Goal: Task Accomplishment & Management: Complete application form

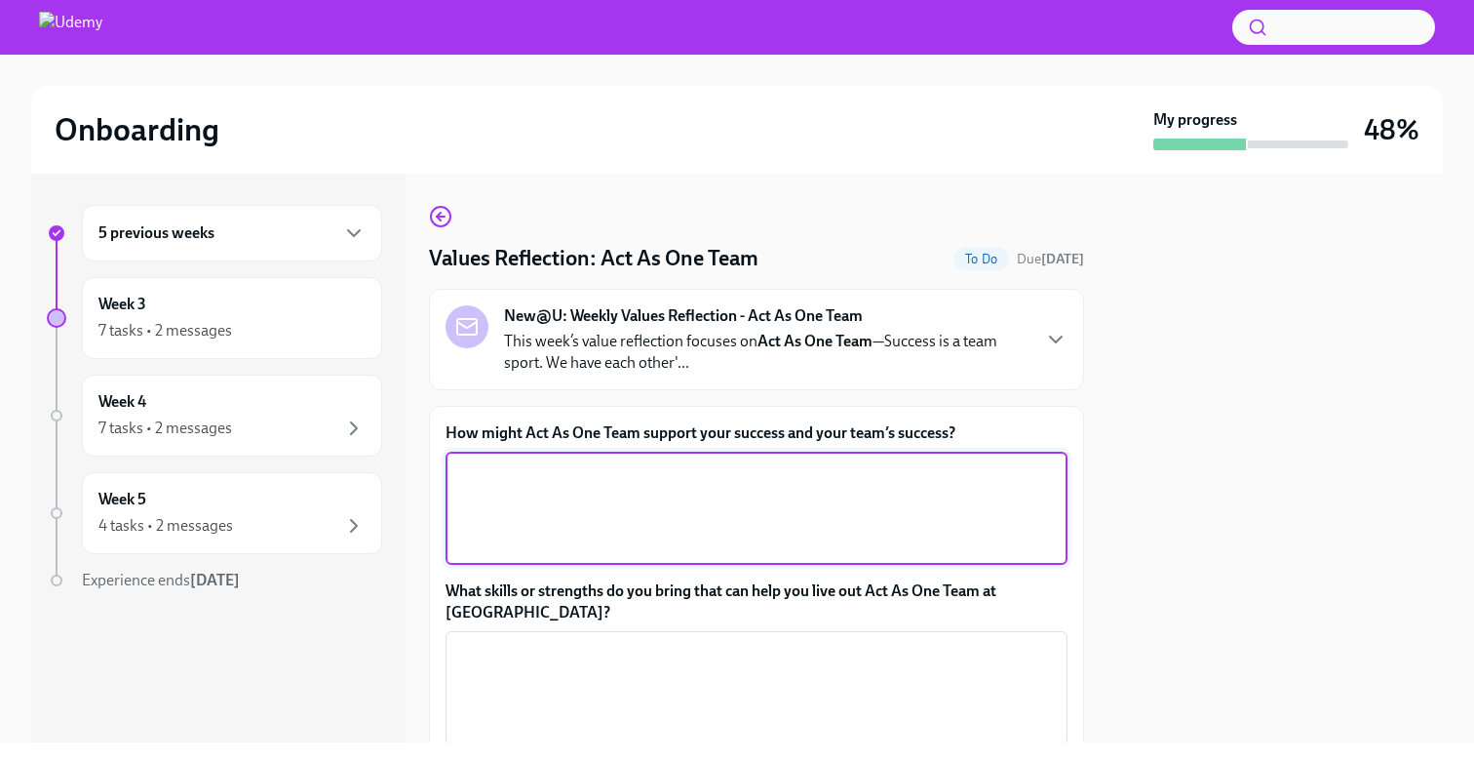
click at [634, 497] on textarea "How might Act As One Team support your success and your team’s success?" at bounding box center [756, 508] width 599 height 94
paste textarea "Acting as one team would support my success by creating more transparency, alig…"
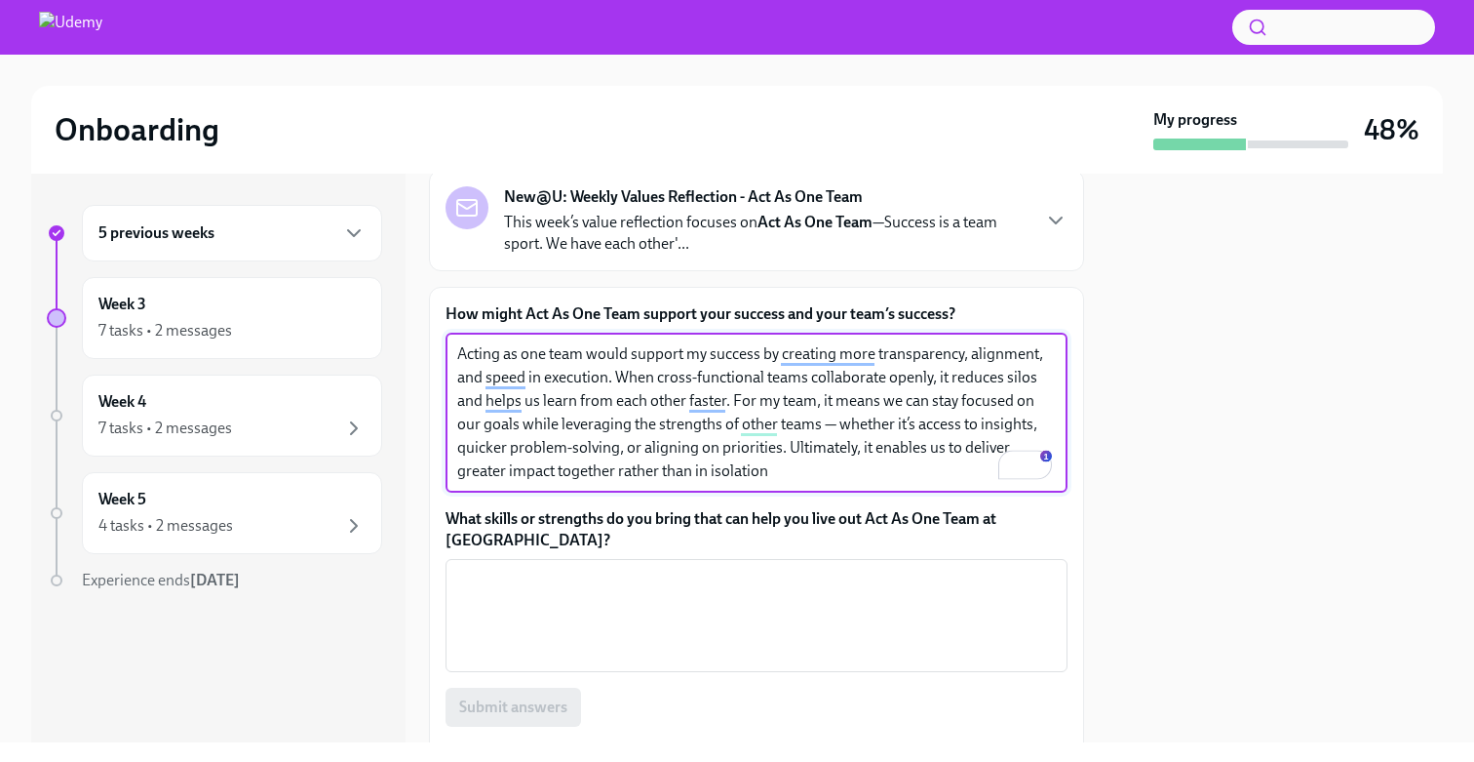
scroll to position [119, 0]
drag, startPoint x: 811, startPoint y: 467, endPoint x: 732, endPoint y: 402, distance: 102.5
click at [732, 402] on textarea "Acting as one team would support my success by creating more transparency, alig…" at bounding box center [756, 412] width 599 height 140
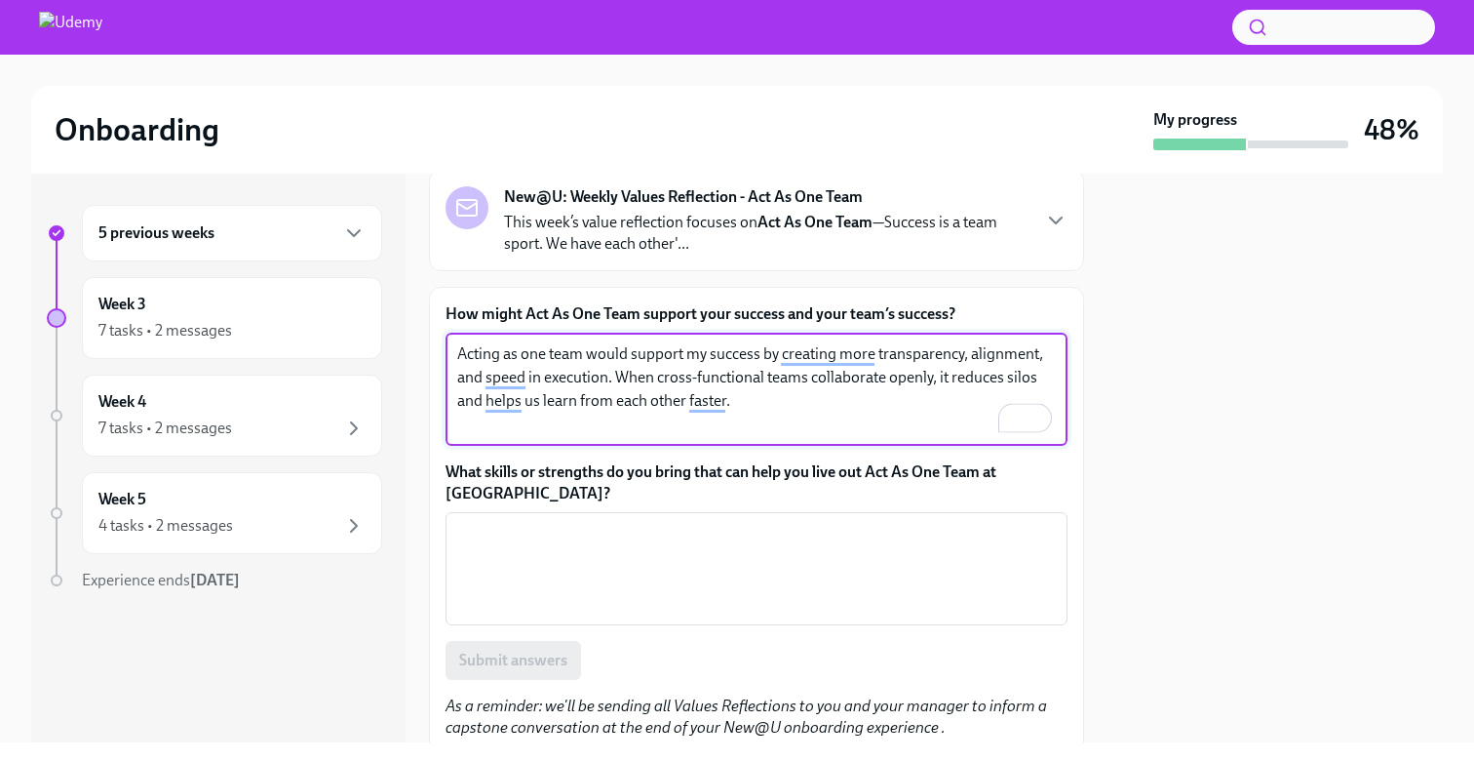
type textarea "Acting as one team would support my success by creating more transparency, alig…"
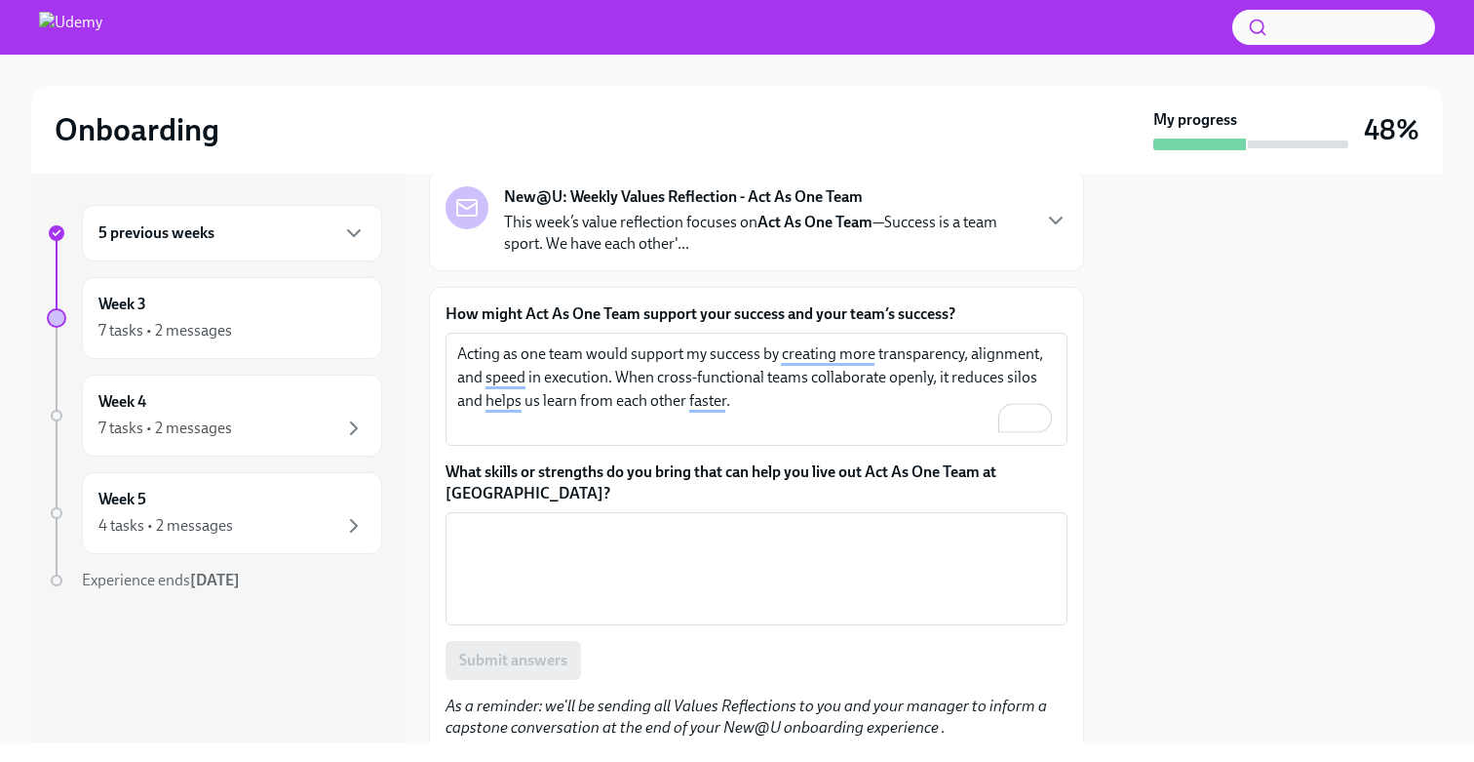
click at [601, 470] on label "What skills or strengths do you bring that can help you live out Act As One Tea…" at bounding box center [757, 482] width 622 height 43
click at [601, 522] on textarea "What skills or strengths do you bring that can help you live out Act As One Tea…" at bounding box center [756, 569] width 599 height 94
click at [601, 470] on label "What skills or strengths do you bring that can help you live out Act As One Tea…" at bounding box center [757, 482] width 622 height 43
click at [601, 522] on textarea "What skills or strengths do you bring that can help you live out Act As One Tea…" at bounding box center [756, 569] width 599 height 94
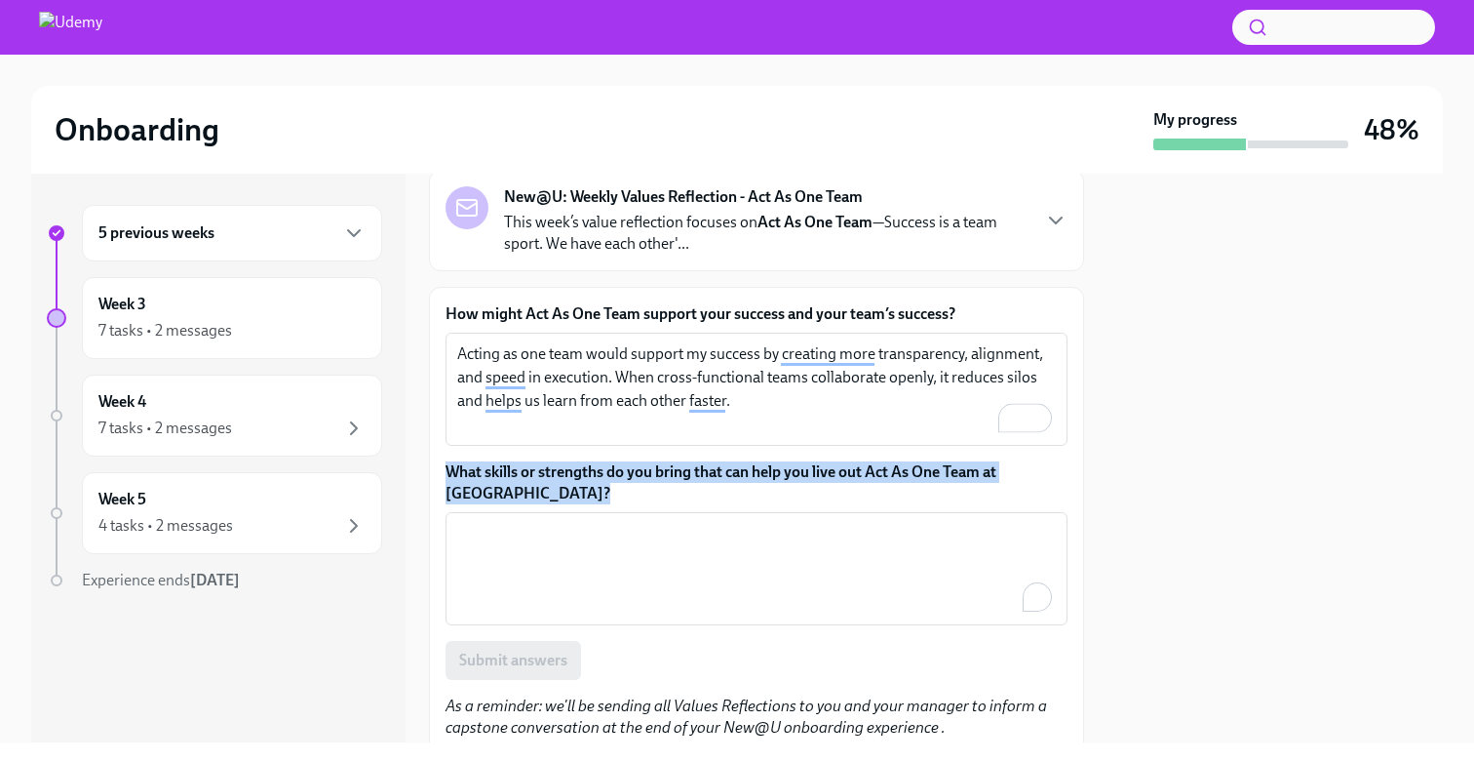
click at [601, 470] on label "What skills or strengths do you bring that can help you live out Act As One Tea…" at bounding box center [757, 482] width 622 height 43
click at [601, 522] on textarea "What skills or strengths do you bring that can help you live out Act As One Tea…" at bounding box center [756, 569] width 599 height 94
copy label "What skills or strengths do you bring that can help you live out Act As One Tea…"
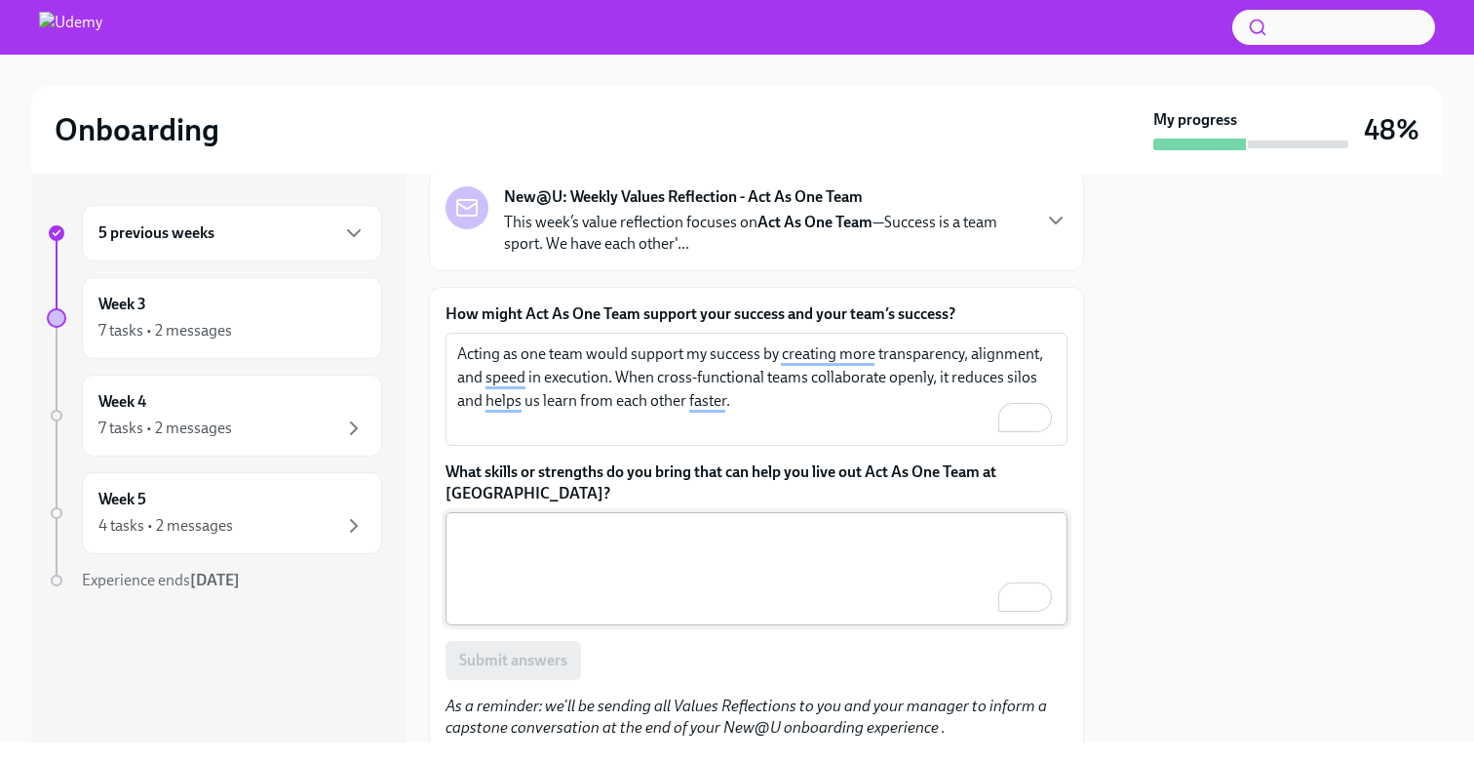
click at [733, 563] on textarea "What skills or strengths do you bring that can help you live out Act As One Tea…" at bounding box center [756, 569] width 599 height 94
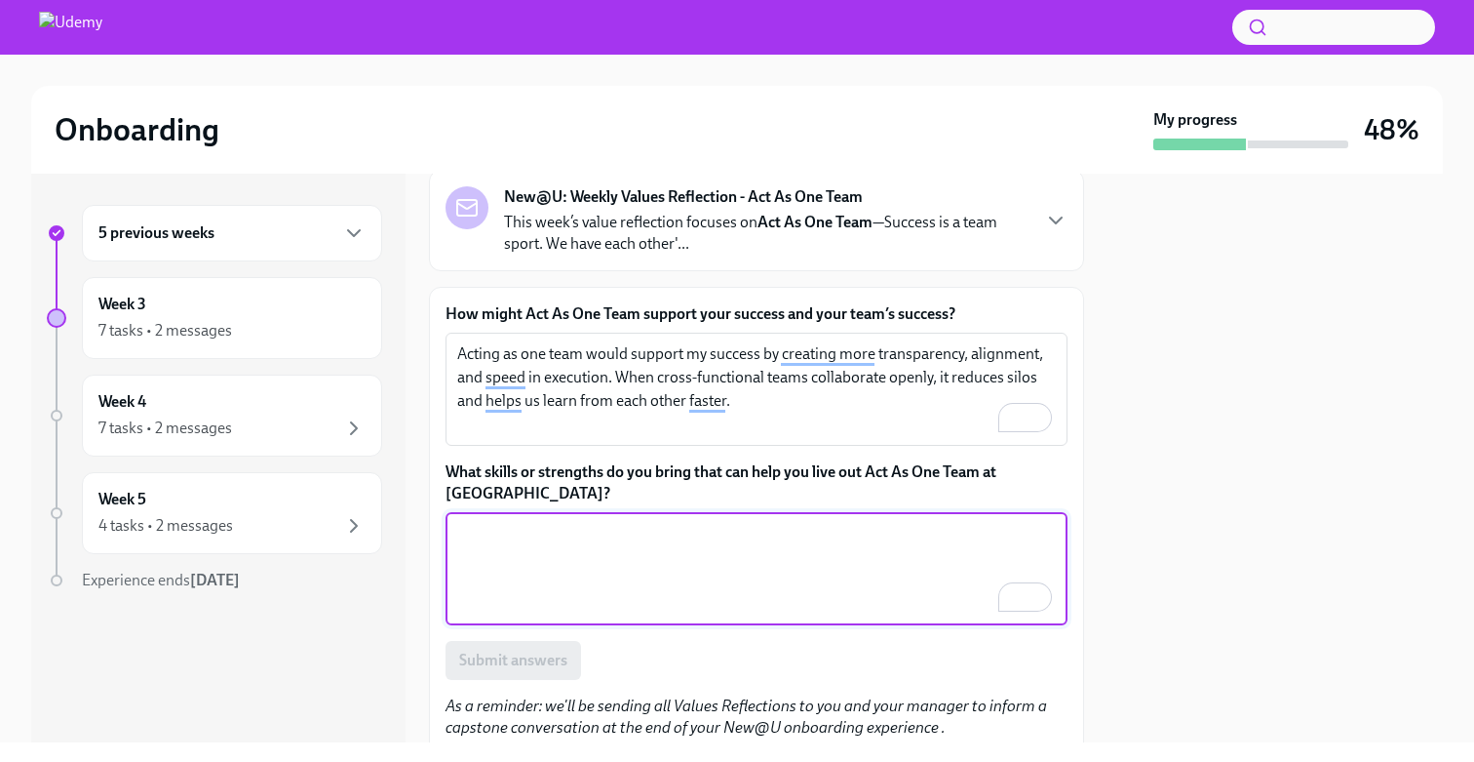
paste textarea "I bring strong collaboration and communication skills that help me align quickl…"
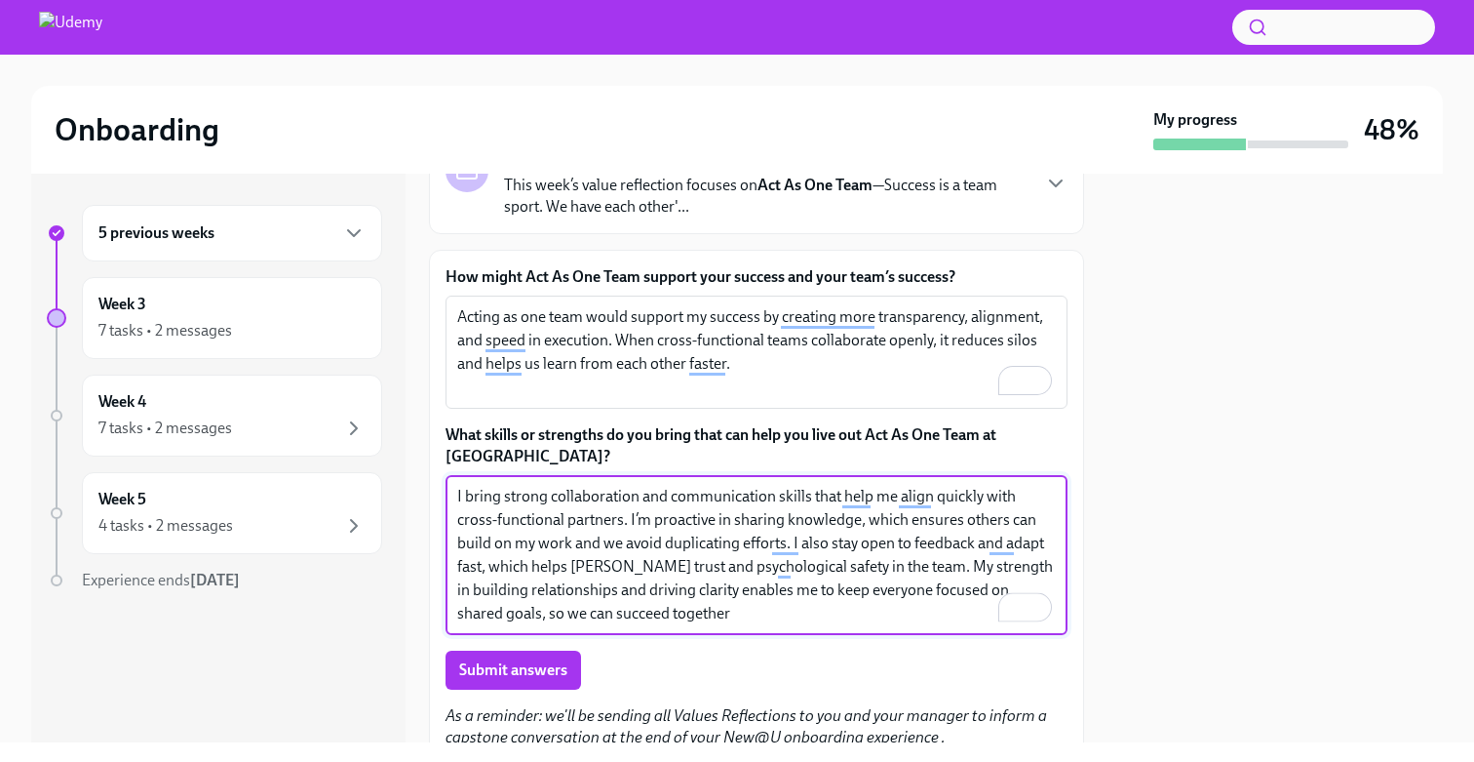
scroll to position [156, 0]
drag, startPoint x: 717, startPoint y: 584, endPoint x: 864, endPoint y: 544, distance: 152.6
click at [864, 544] on textarea "I bring strong collaboration and communication skills that help me align quickl…" at bounding box center [756, 555] width 599 height 140
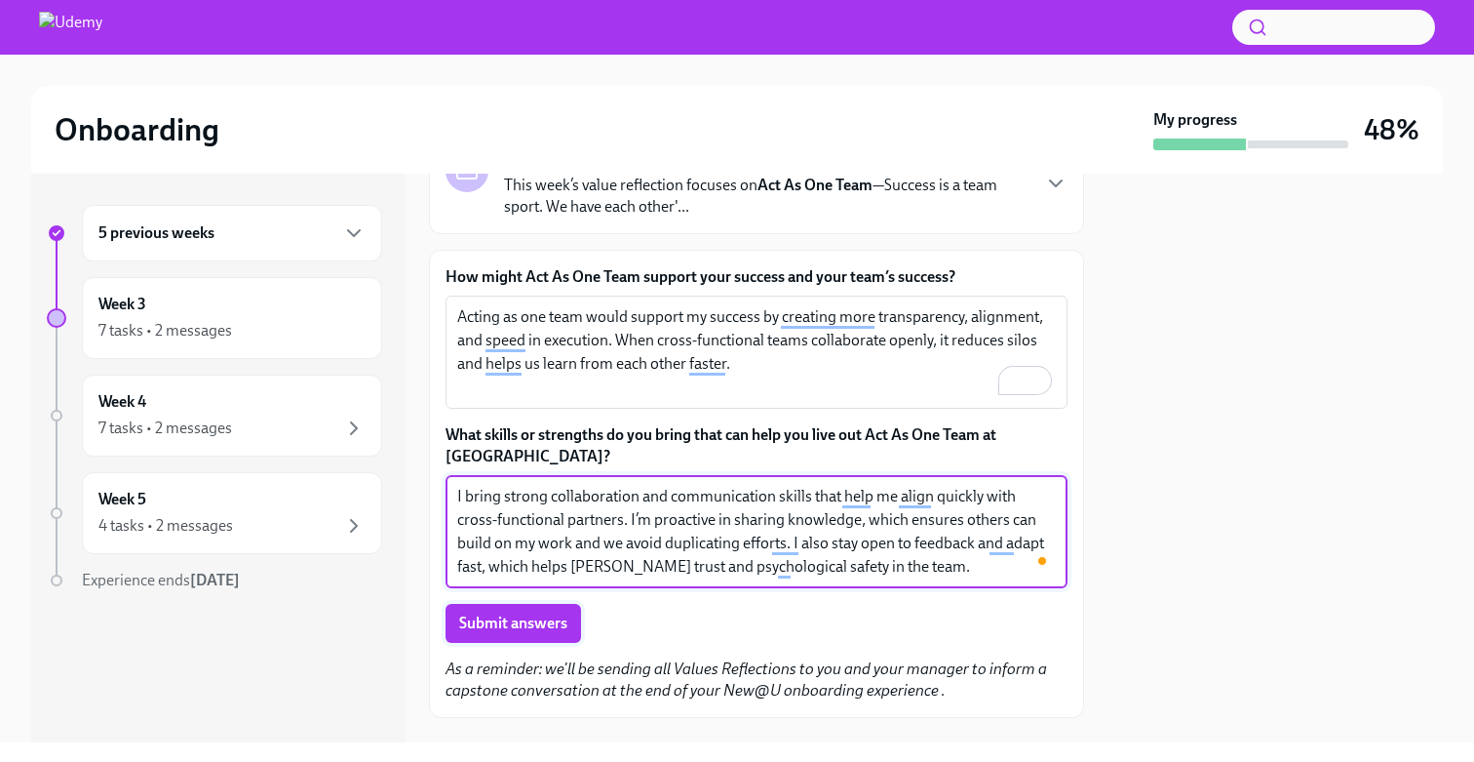
type textarea "I bring strong collaboration and communication skills that help me align quickl…"
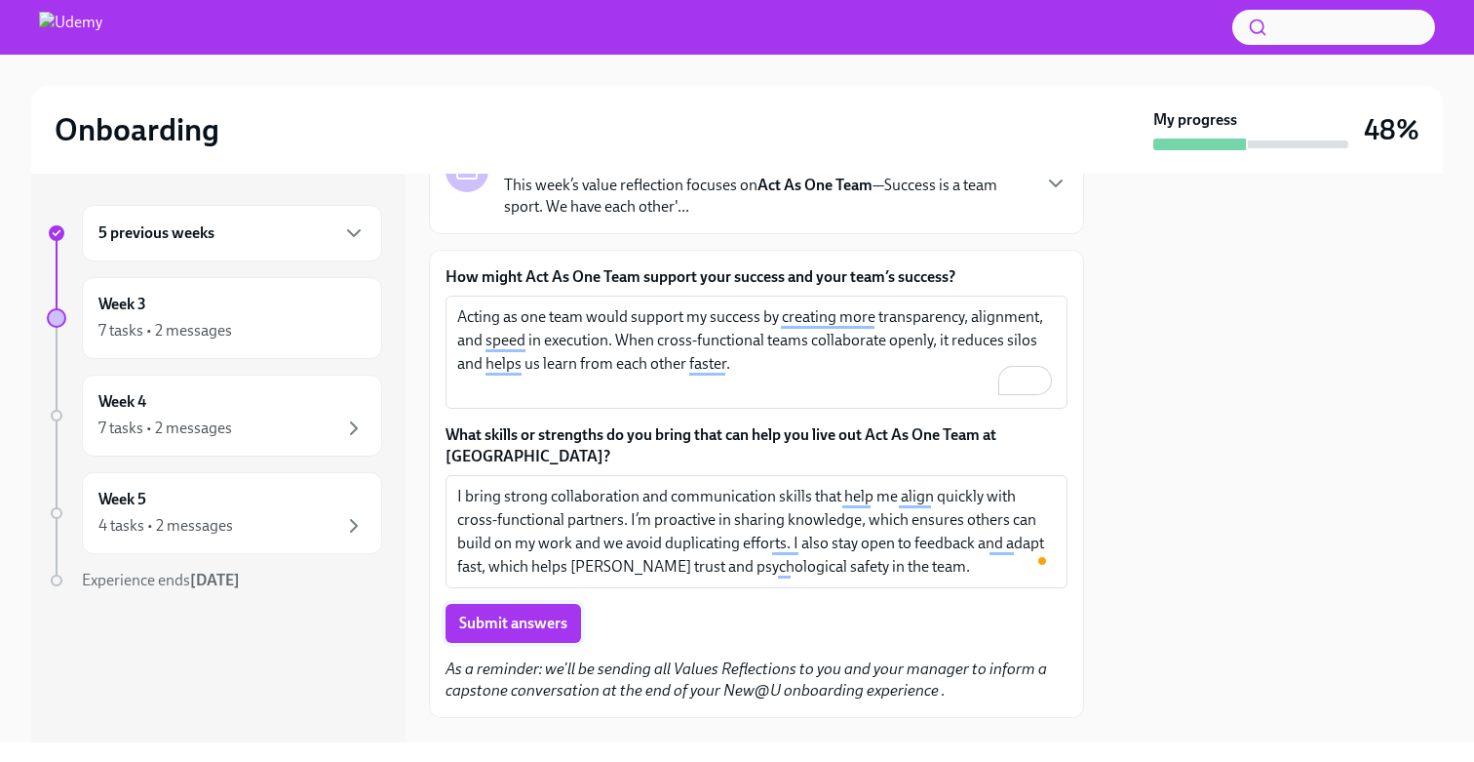
click at [533, 613] on span "Submit answers" at bounding box center [513, 623] width 108 height 20
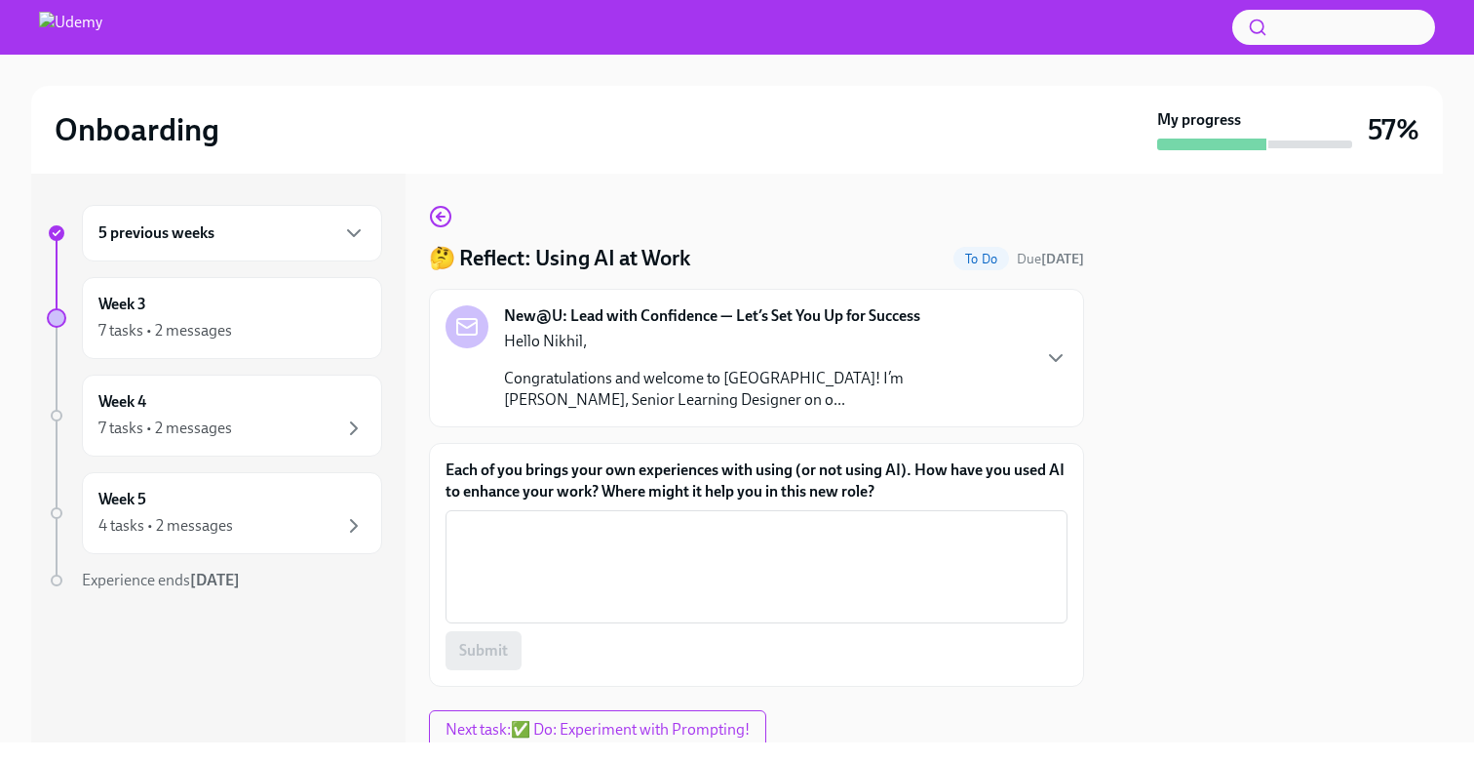
scroll to position [69, 0]
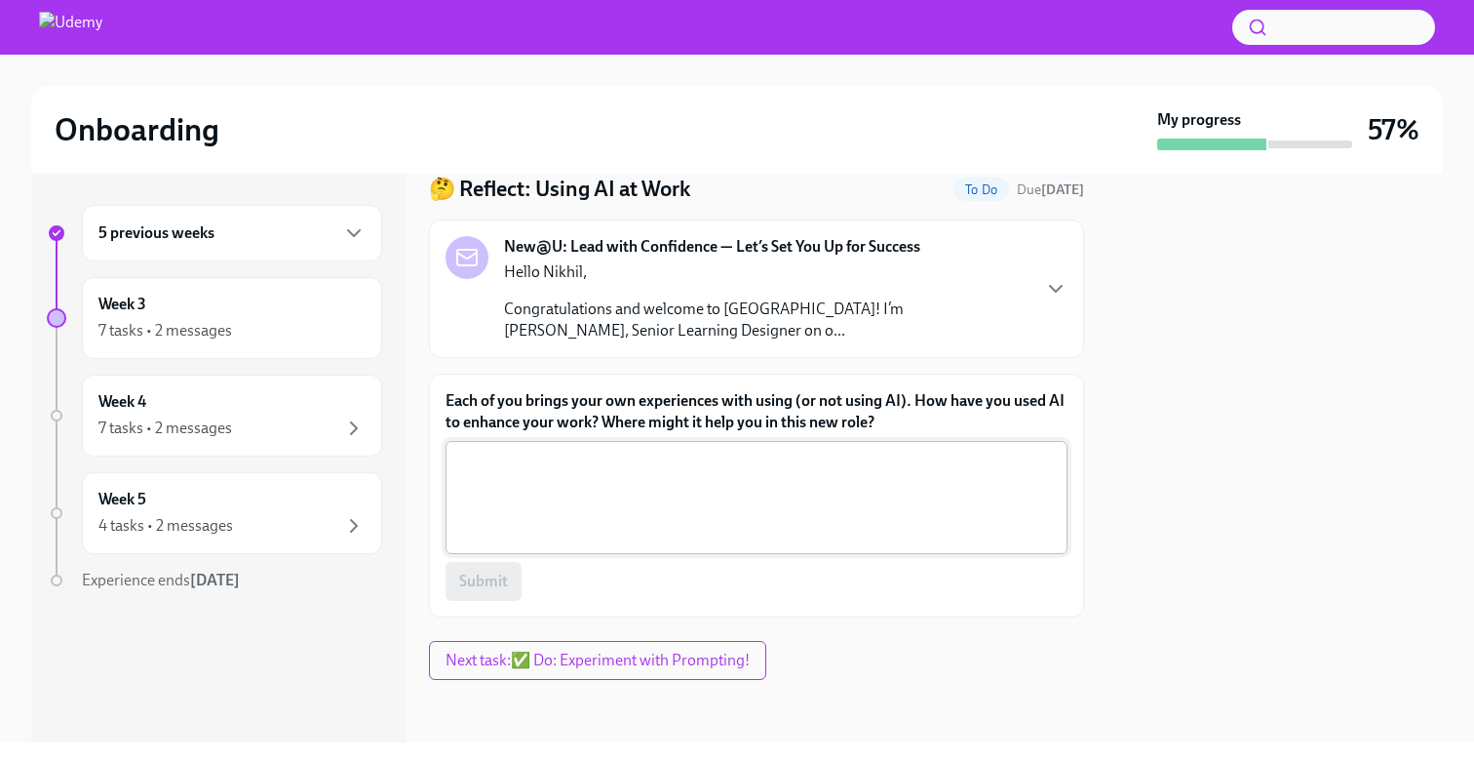
click at [574, 499] on textarea "Each of you brings your own experiences with using (or not using AI). How have …" at bounding box center [756, 498] width 599 height 94
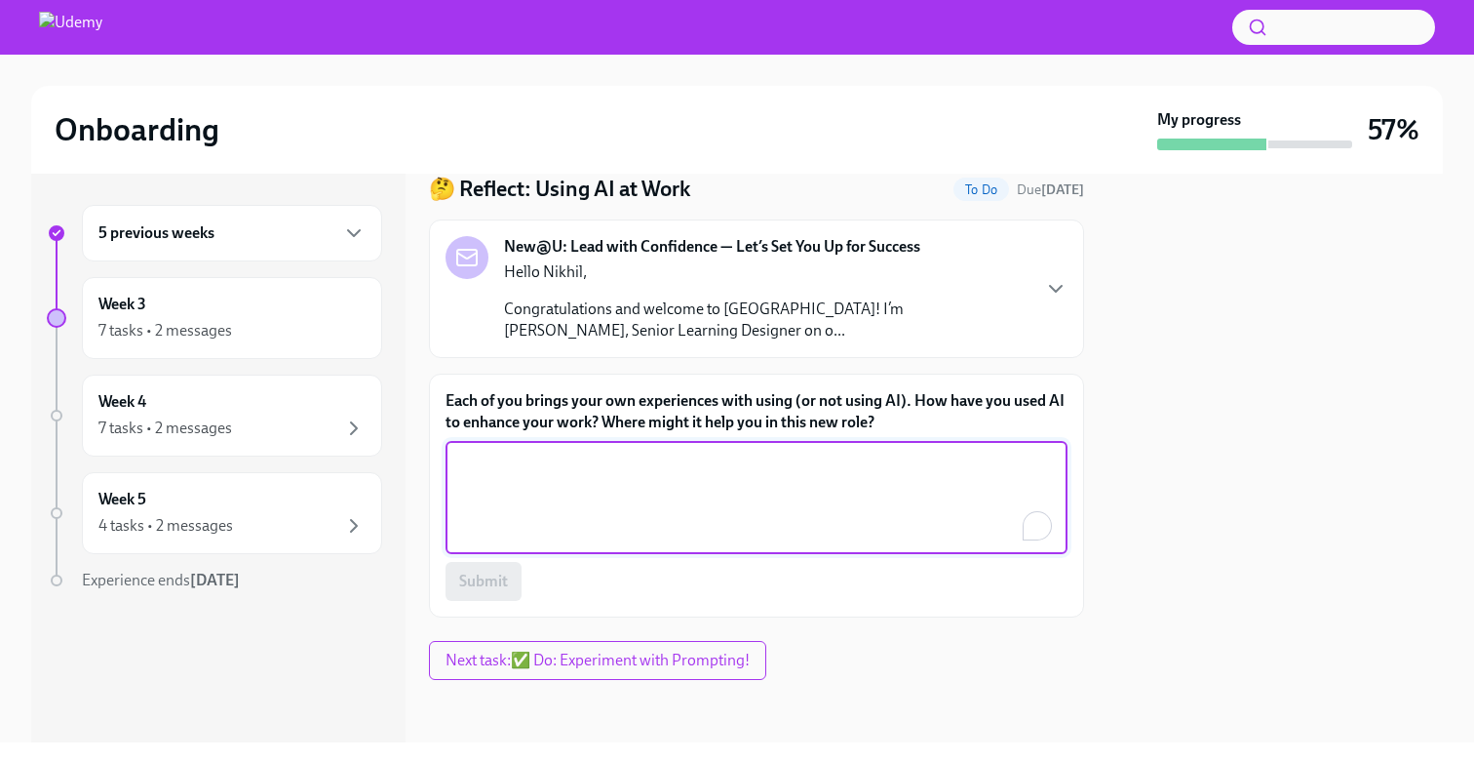
paste textarea "In my current role, I’ve used AI to enhance productivity across the SDR team — …"
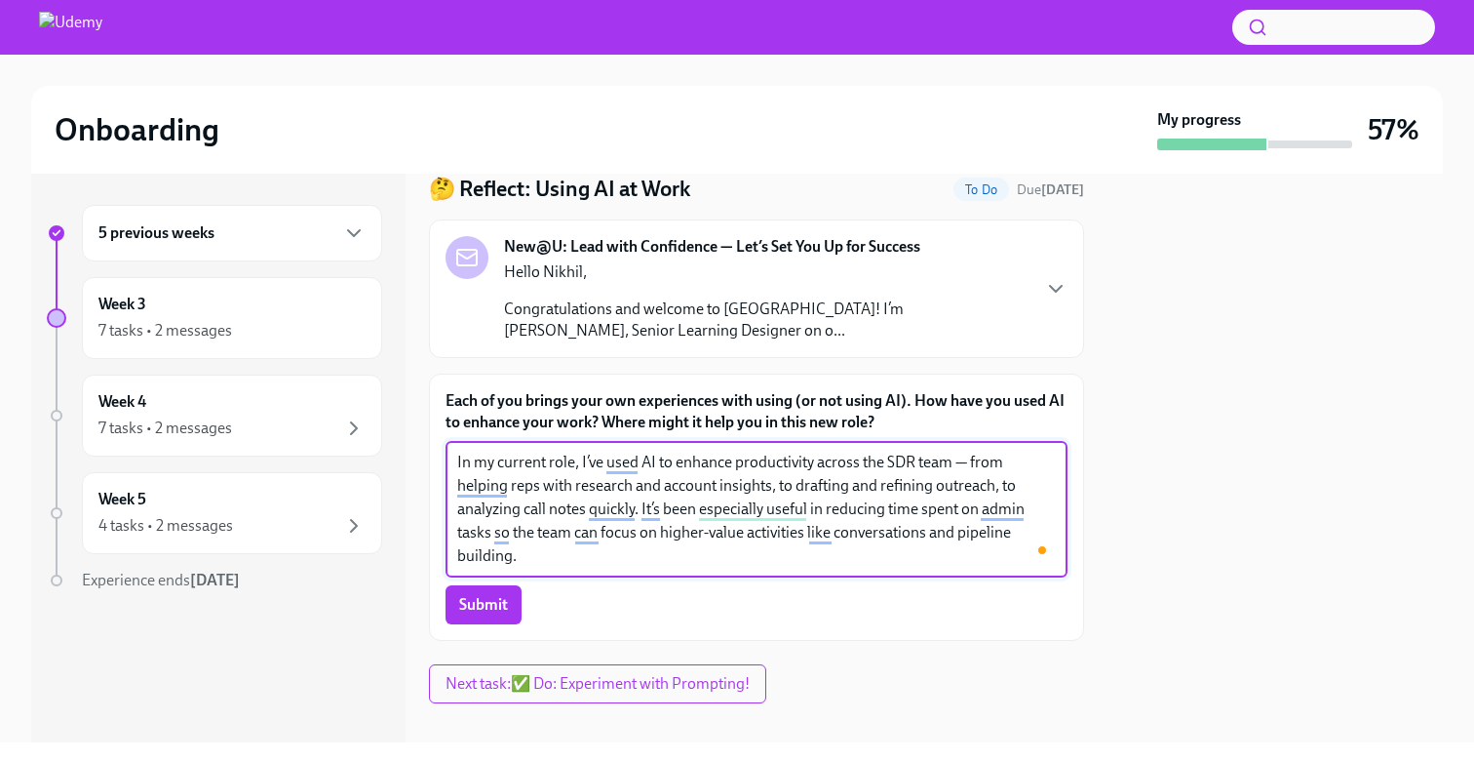
click at [967, 463] on textarea "In my current role, I’ve used AI to enhance productivity across the SDR team — …" at bounding box center [756, 509] width 599 height 117
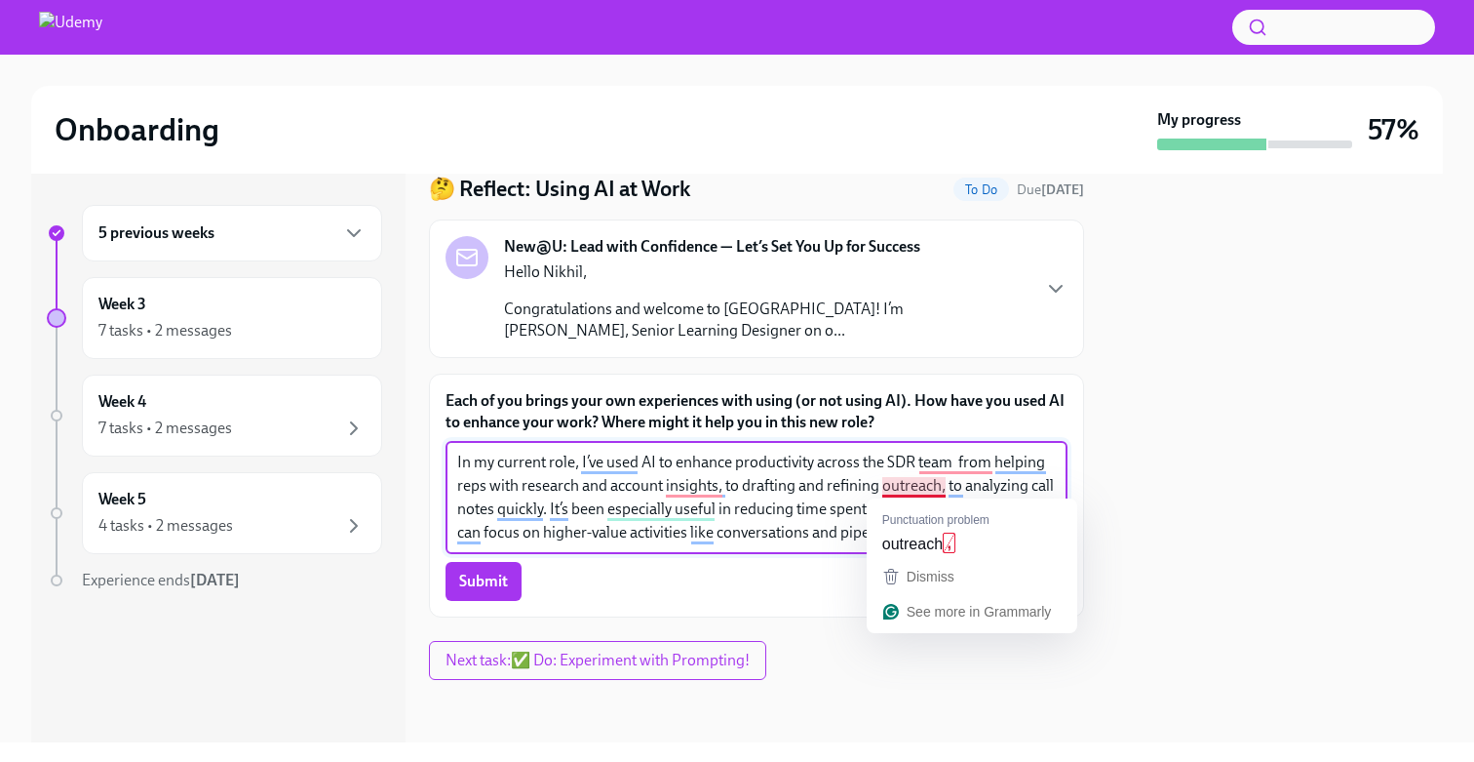
click at [826, 491] on textarea "In my current role, I’ve used AI to enhance productivity across the SDR team fr…" at bounding box center [756, 498] width 599 height 94
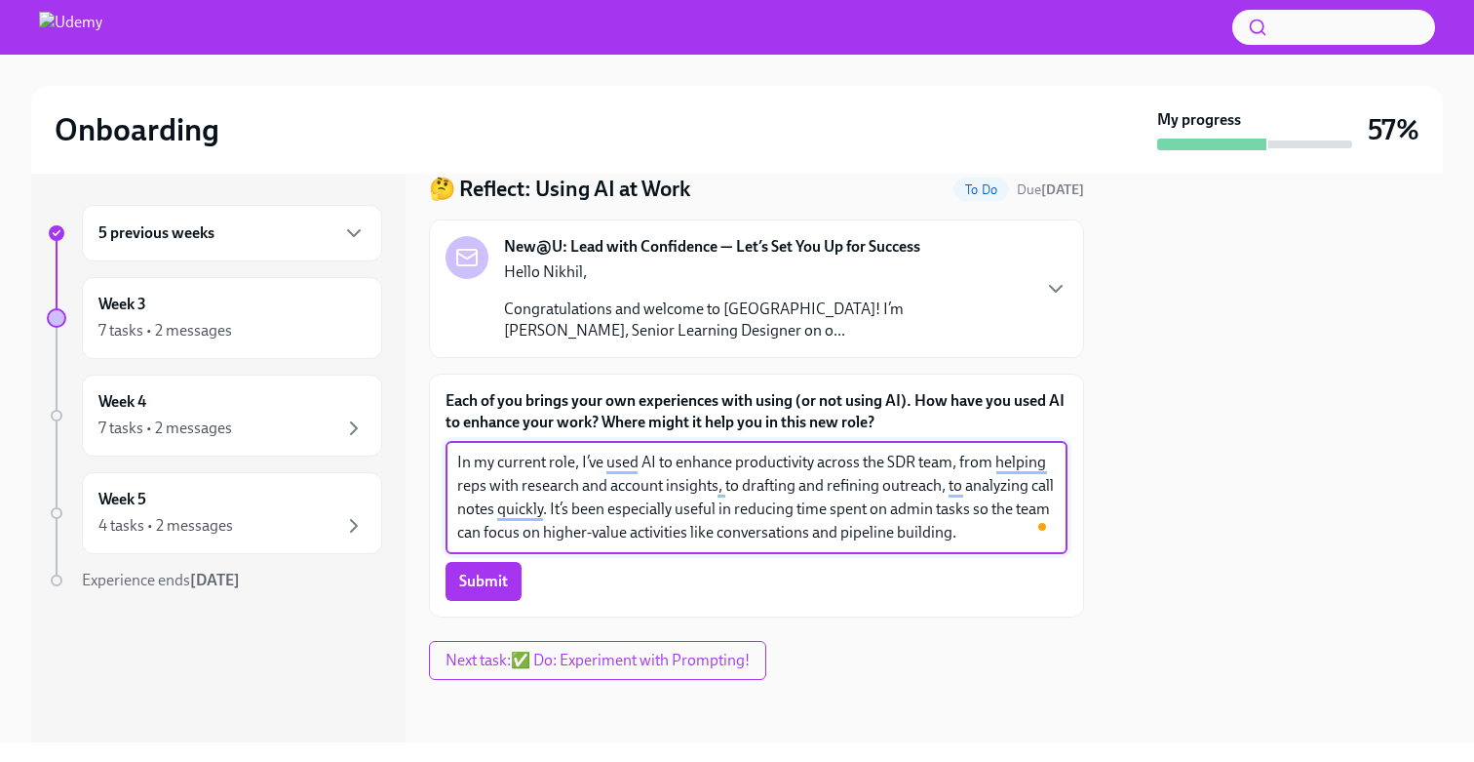
type textarea "In my current role, I’ve used AI to enhance productivity across the SDR team, f…"
click at [587, 493] on textarea "In my current role, I’ve used AI to enhance productivity across the SDR team, f…" at bounding box center [756, 498] width 599 height 94
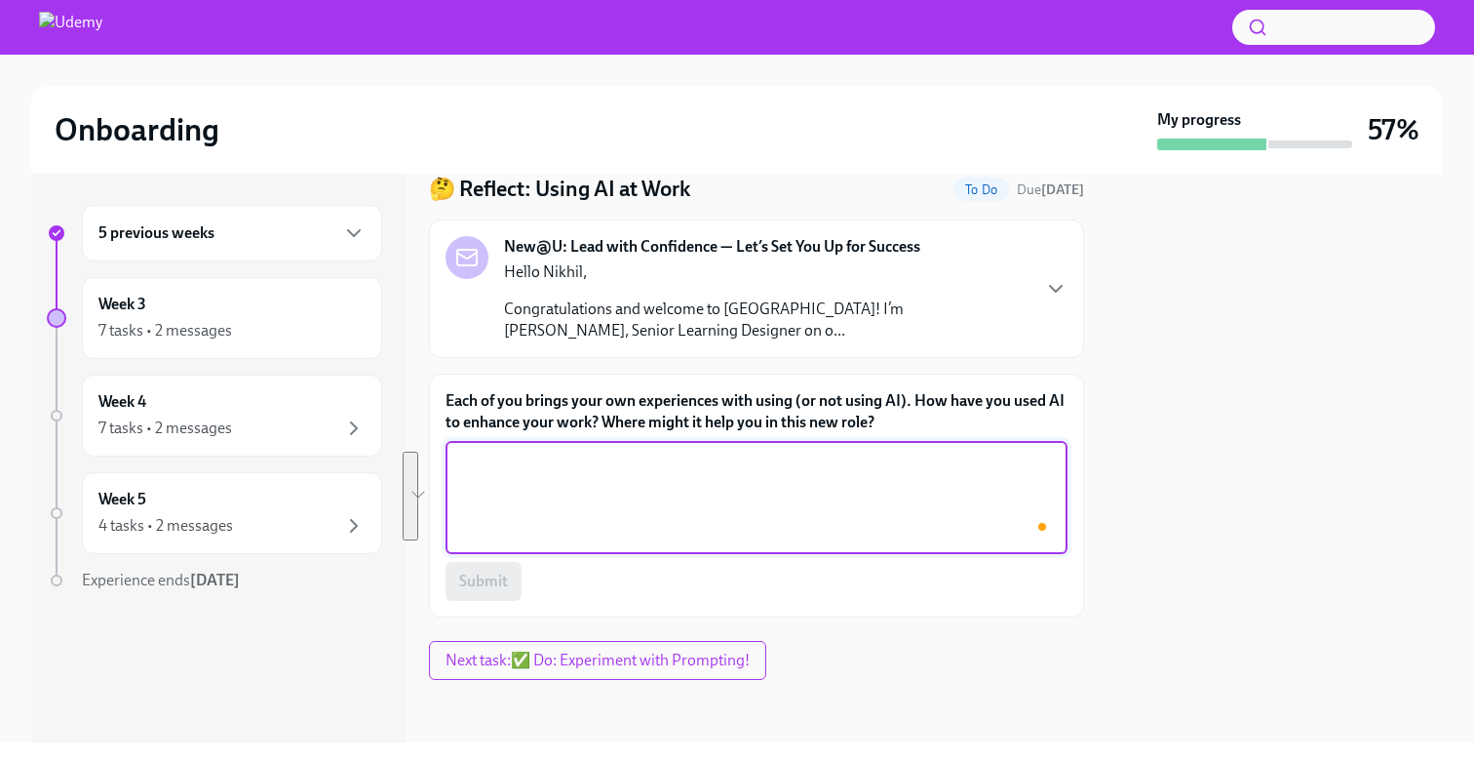
paste textarea "Since I’ve just joined the org, I’m still learning how things are set up here, …"
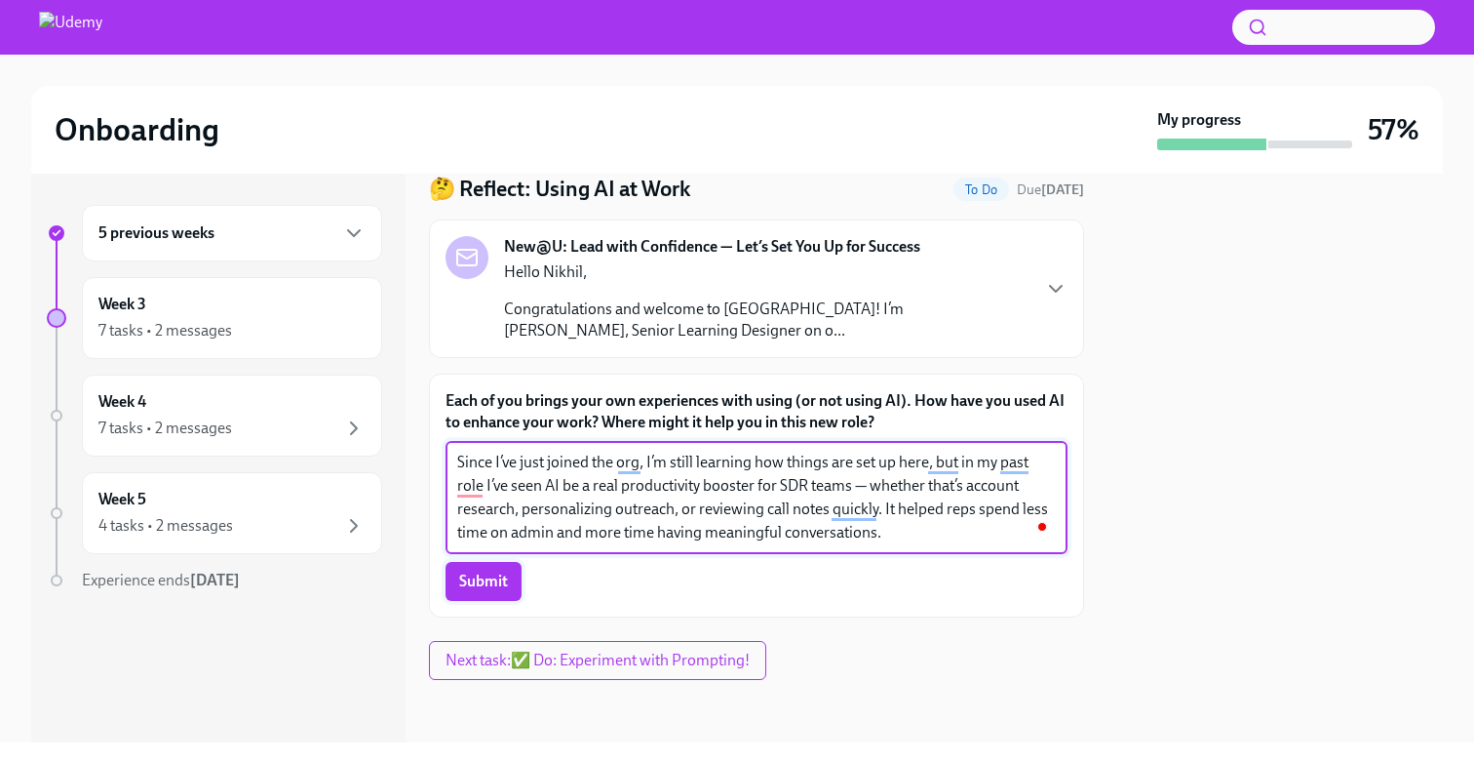
type textarea "Since I’ve just joined the org, I’m still learning how things are set up here, …"
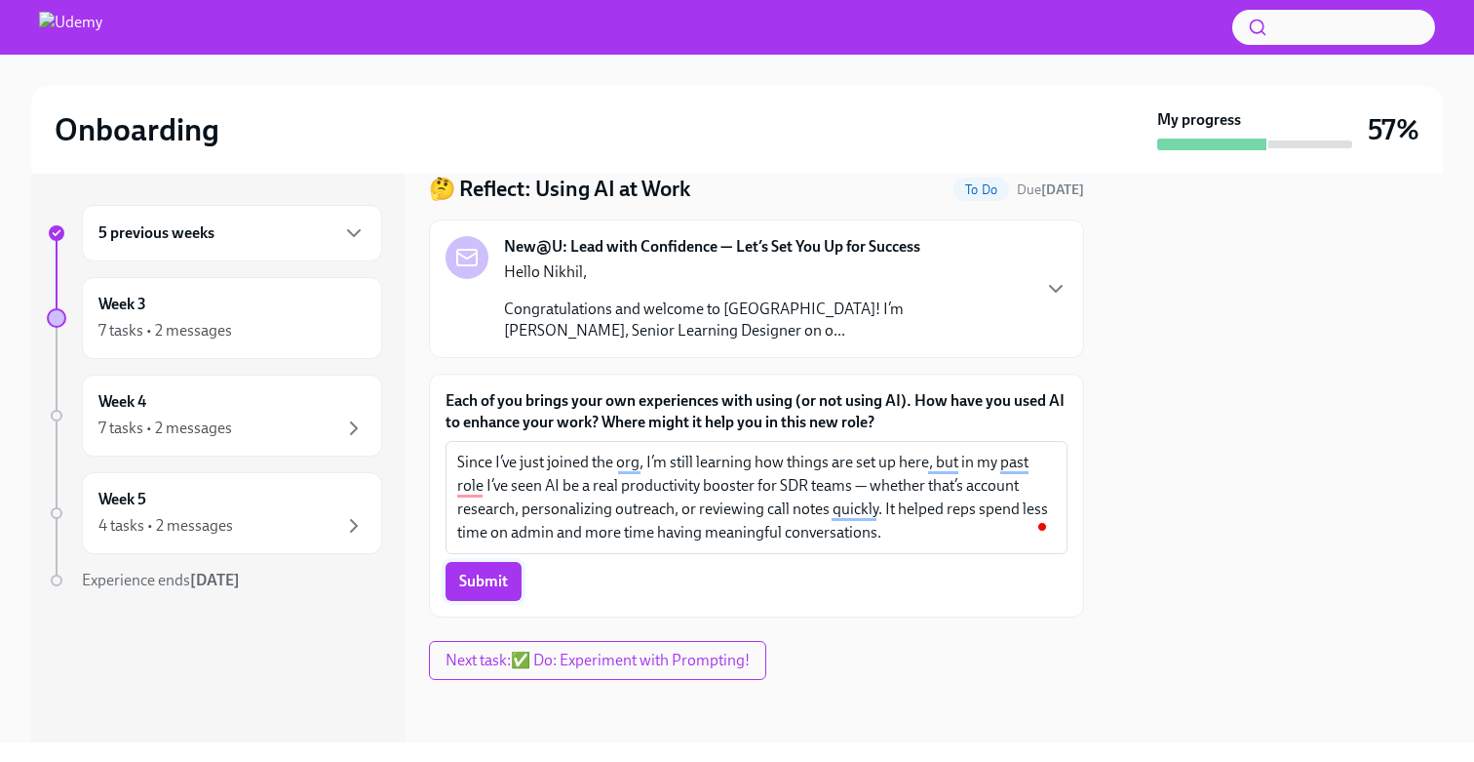
click at [485, 572] on span "Submit" at bounding box center [483, 581] width 49 height 20
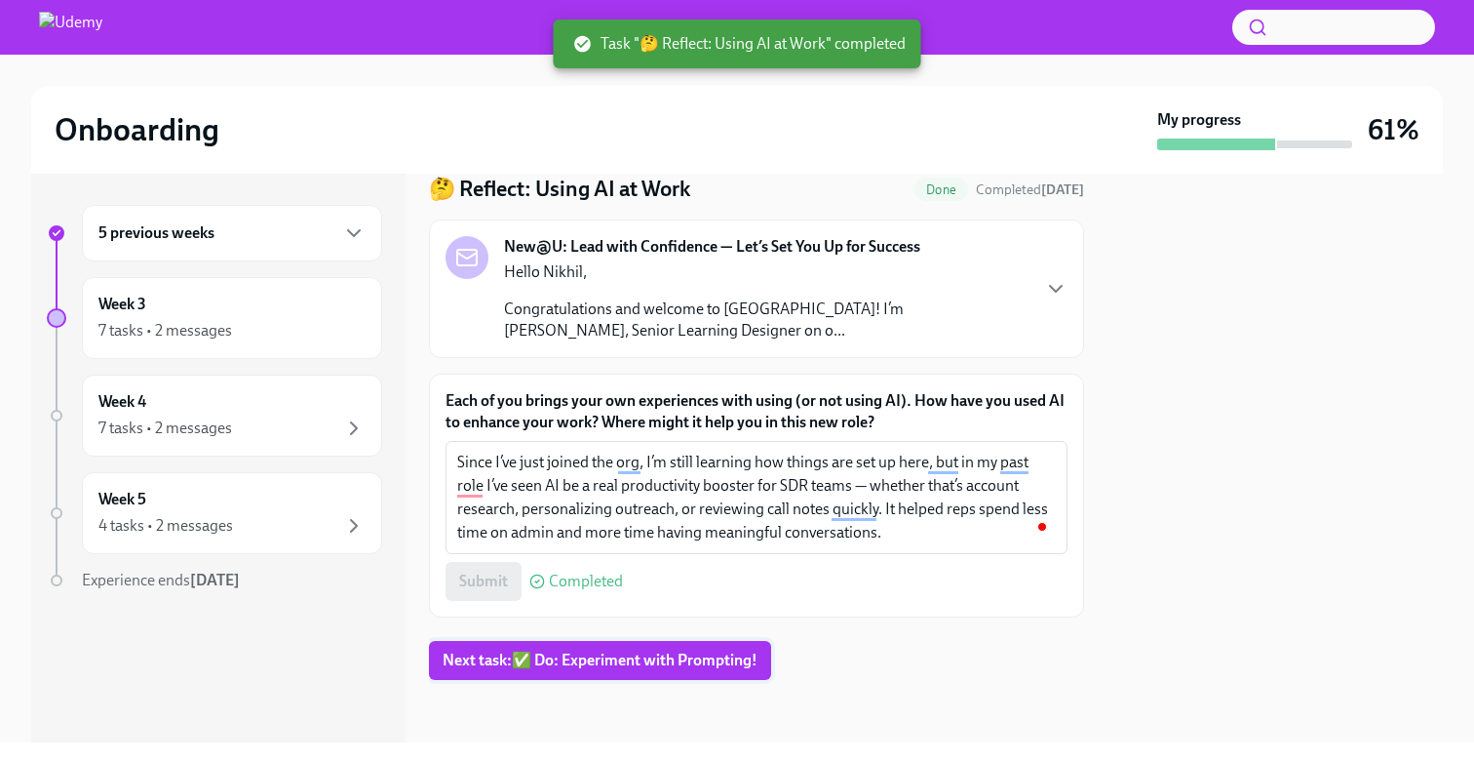
click at [585, 659] on span "Next task : ✅ Do: Experiment with Prompting!" at bounding box center [600, 660] width 315 height 20
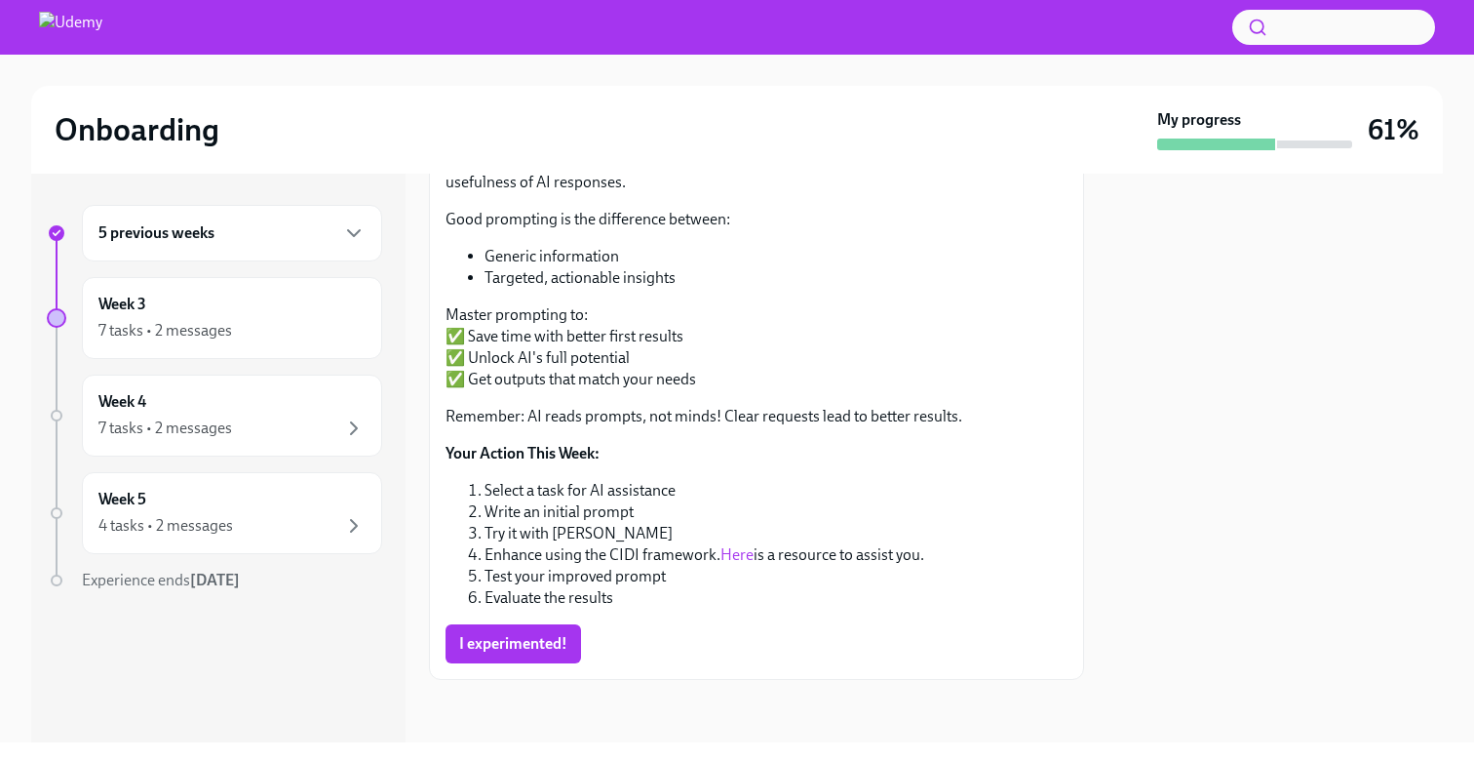
scroll to position [309, 0]
click at [740, 559] on link "Here" at bounding box center [737, 554] width 33 height 19
